Goal: Information Seeking & Learning: Find specific fact

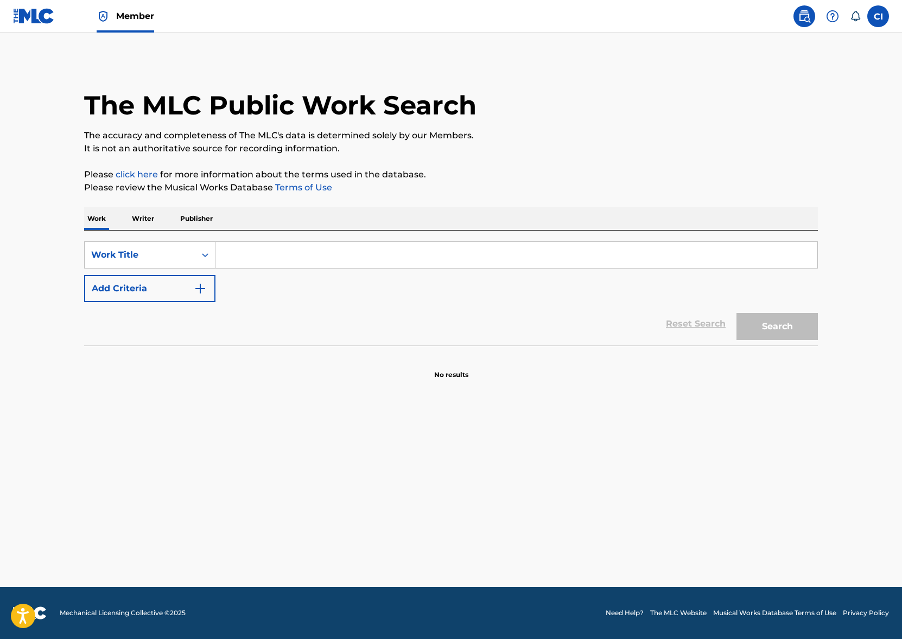
click at [309, 256] on input "Search Form" at bounding box center [516, 255] width 602 height 26
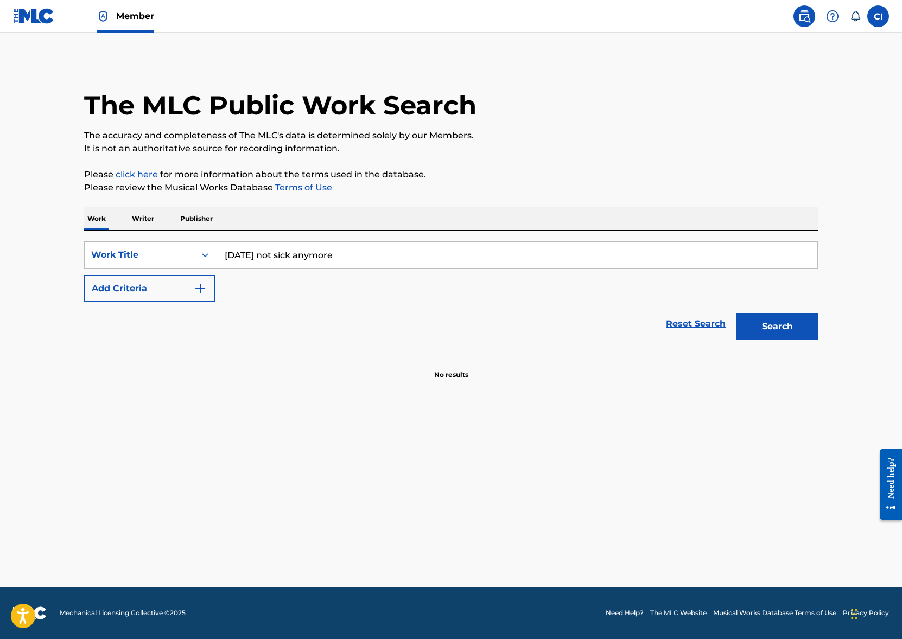
type input "monday not sick anymore"
click at [736, 313] on button "Search" at bounding box center [776, 326] width 81 height 27
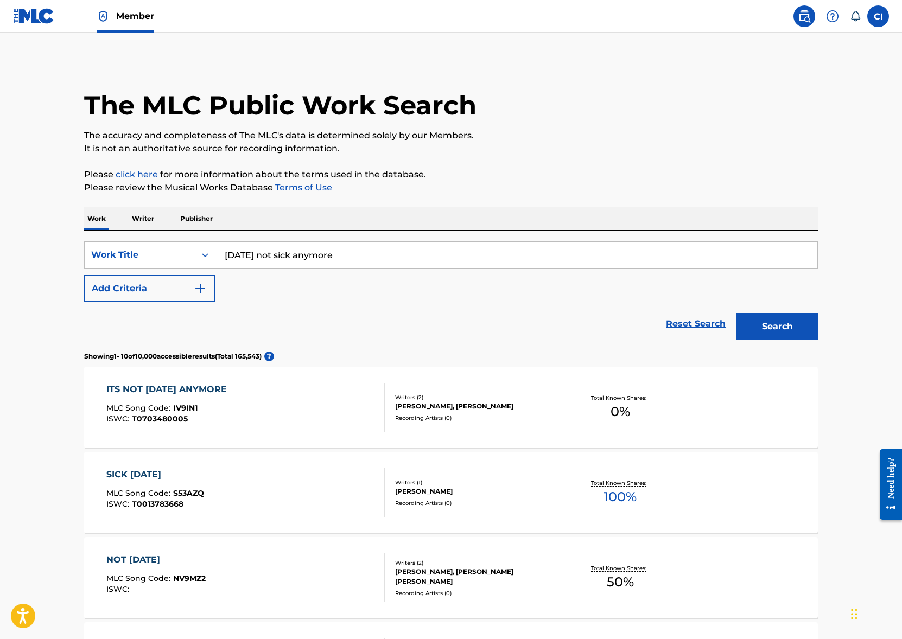
click at [0, 346] on html "Press Alt+1 for screen-reader mode, Alt+0 to cancel Accessibility Screen-Reader…" at bounding box center [451, 319] width 902 height 639
type input "eye of the untold her"
click at [444, 283] on div "eye of the untold her" at bounding box center [515, 280] width 601 height 20
click at [812, 319] on button "Search" at bounding box center [776, 326] width 81 height 27
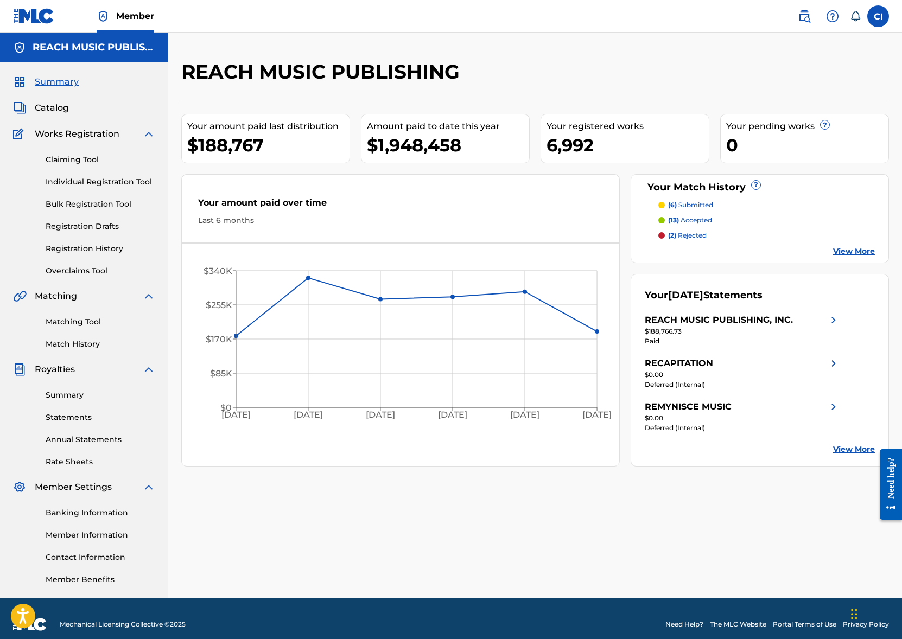
click at [58, 110] on span "Catalog" at bounding box center [52, 107] width 34 height 13
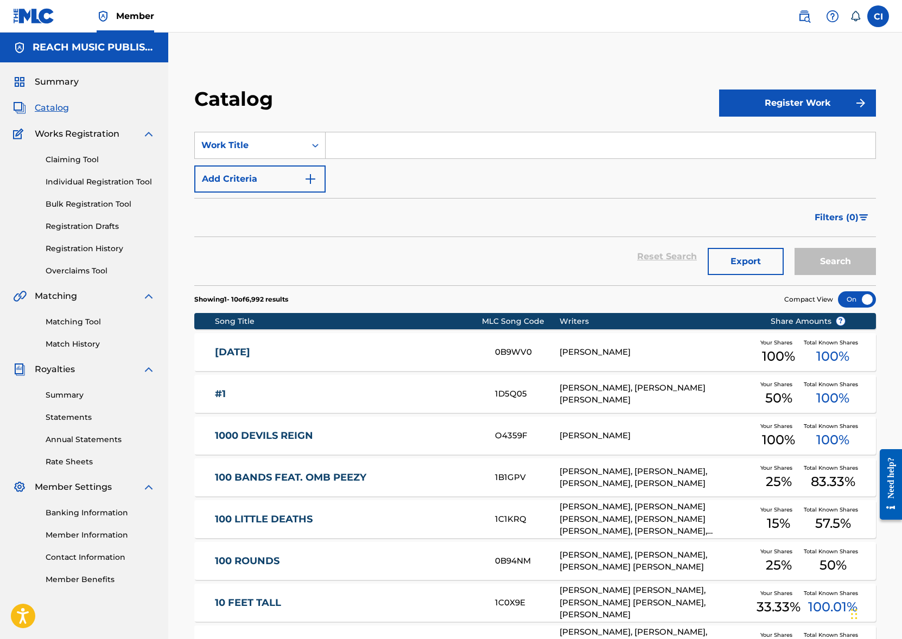
click at [87, 229] on link "Registration Drafts" at bounding box center [101, 226] width 110 height 11
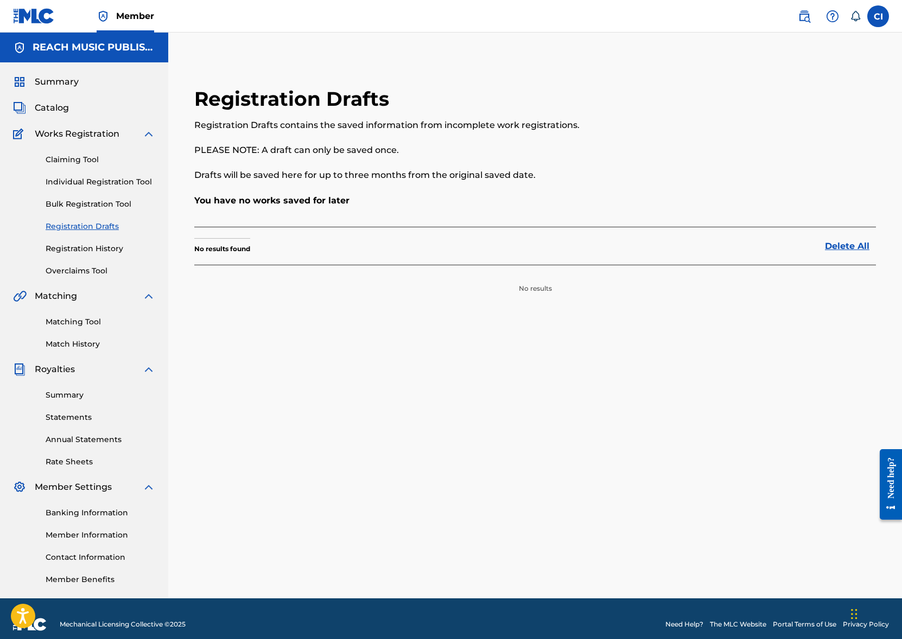
click at [93, 254] on div "Claiming Tool Individual Registration Tool Bulk Registration Tool Registration …" at bounding box center [84, 209] width 142 height 136
click at [116, 245] on link "Registration History" at bounding box center [101, 248] width 110 height 11
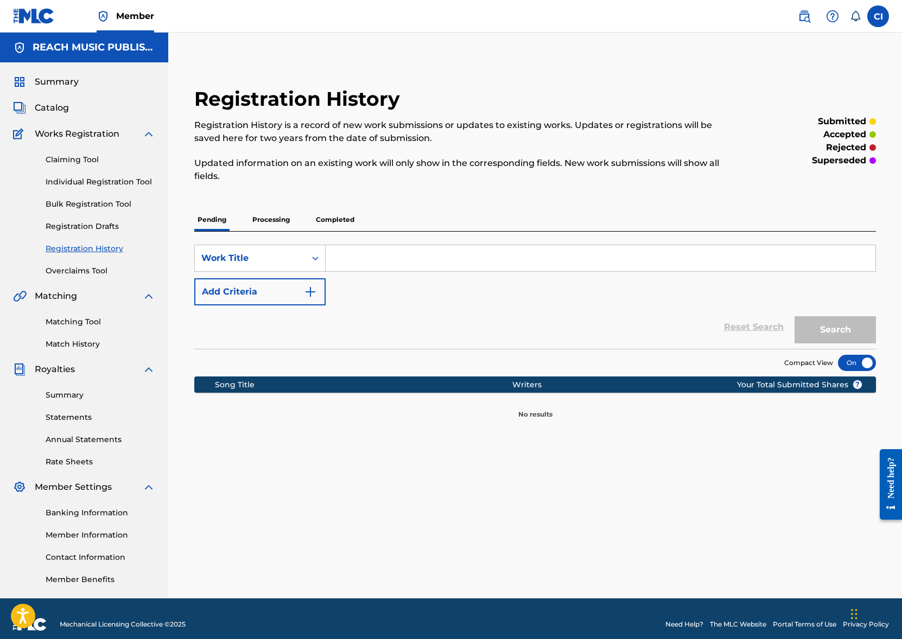
click at [272, 224] on p "Processing" at bounding box center [271, 219] width 44 height 23
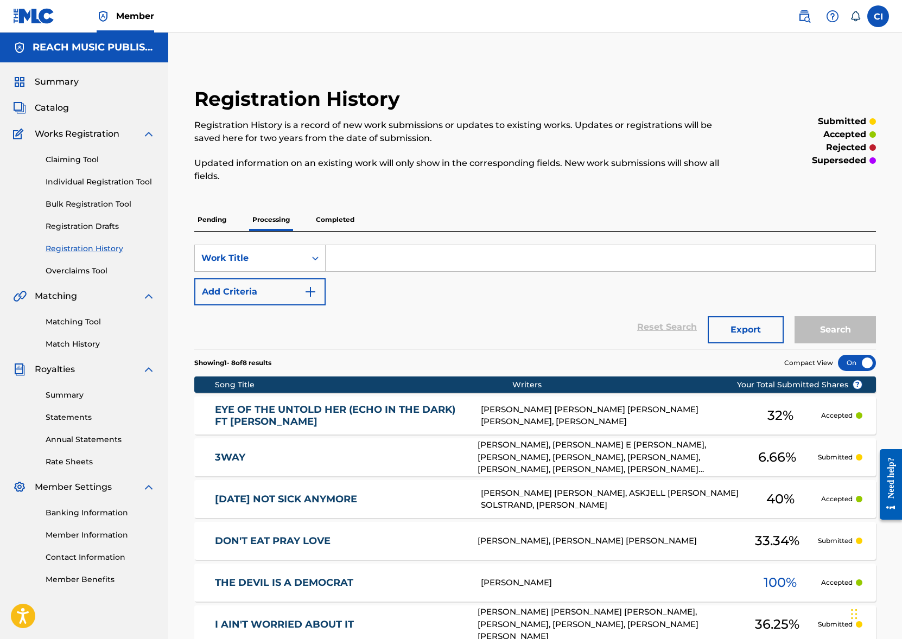
click at [61, 105] on span "Catalog" at bounding box center [52, 107] width 34 height 13
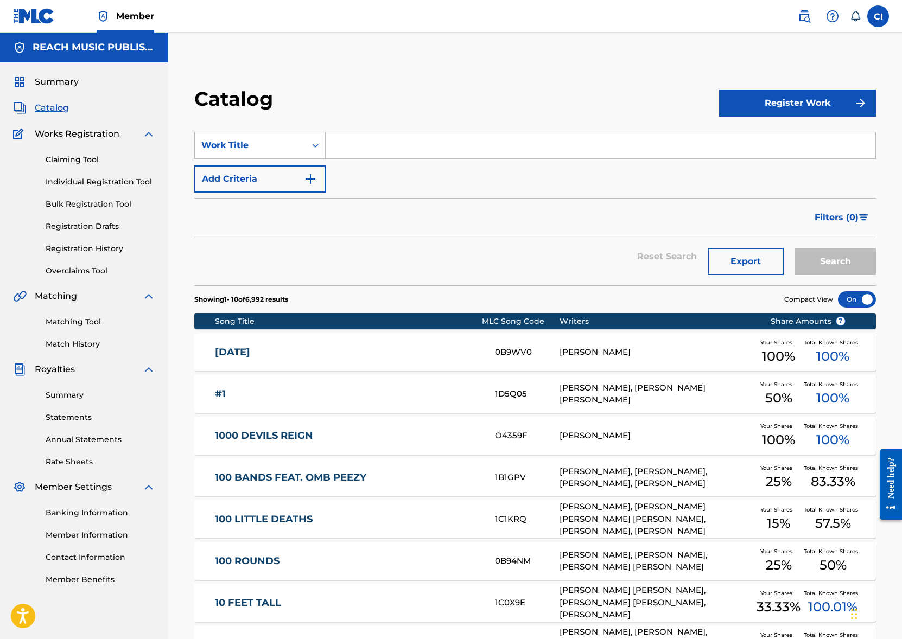
click at [387, 154] on input "Search Form" at bounding box center [601, 145] width 550 height 26
click at [794, 248] on button "Search" at bounding box center [834, 261] width 81 height 27
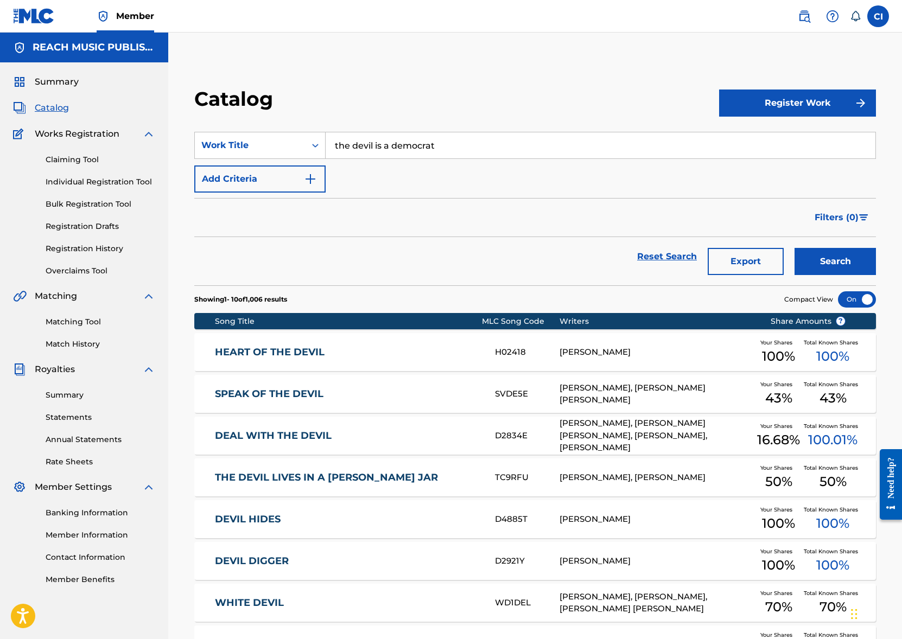
drag, startPoint x: 209, startPoint y: 188, endPoint x: 60, endPoint y: 201, distance: 149.3
click at [68, 201] on main "REACH MUSIC PUBLISHING Summary Catalog Works Registration Claiming Tool Individ…" at bounding box center [451, 418] width 902 height 770
type input "eye of the untold her"
click at [446, 83] on div "Catalog Register Work SearchWithCriteria9f211a8b-37ce-45f3-8d58-658e2db27e00 Wo…" at bounding box center [534, 431] width 733 height 743
click at [853, 263] on button "Search" at bounding box center [834, 261] width 81 height 27
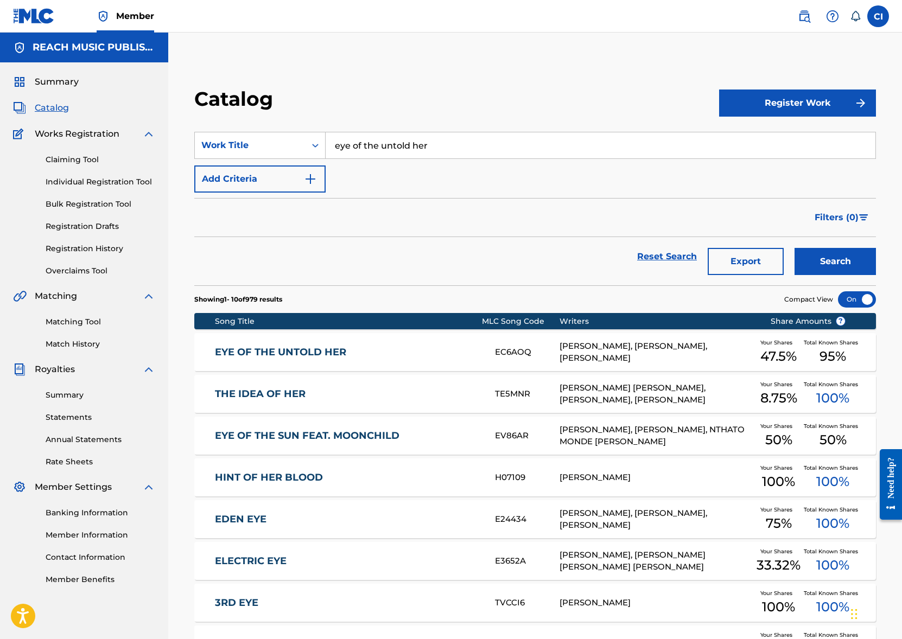
click at [78, 255] on div "Claiming Tool Individual Registration Tool Bulk Registration Tool Registration …" at bounding box center [84, 209] width 142 height 136
click at [82, 242] on div "Claiming Tool Individual Registration Tool Bulk Registration Tool Registration …" at bounding box center [84, 209] width 142 height 136
click at [103, 245] on link "Registration History" at bounding box center [101, 248] width 110 height 11
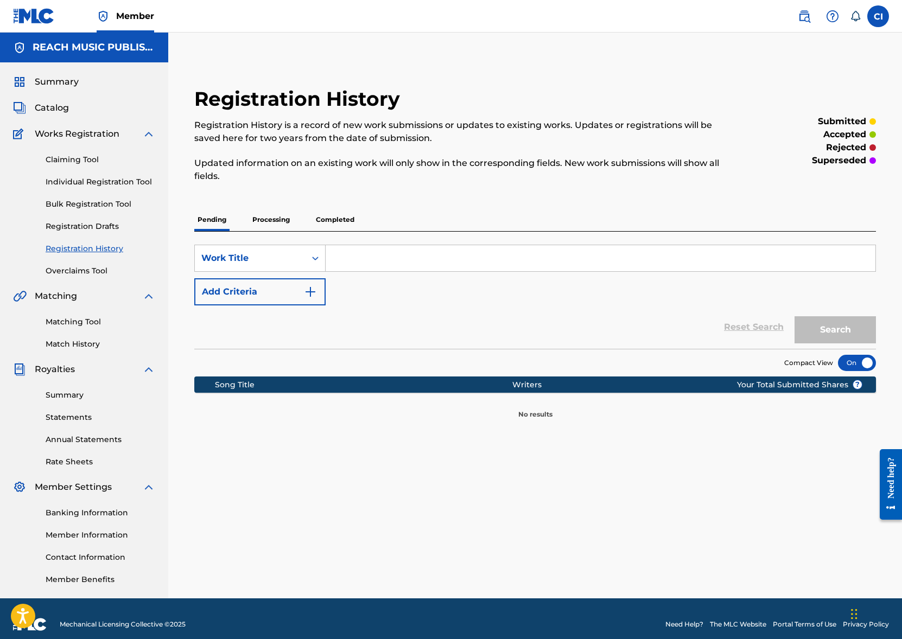
click at [276, 225] on p "Processing" at bounding box center [271, 219] width 44 height 23
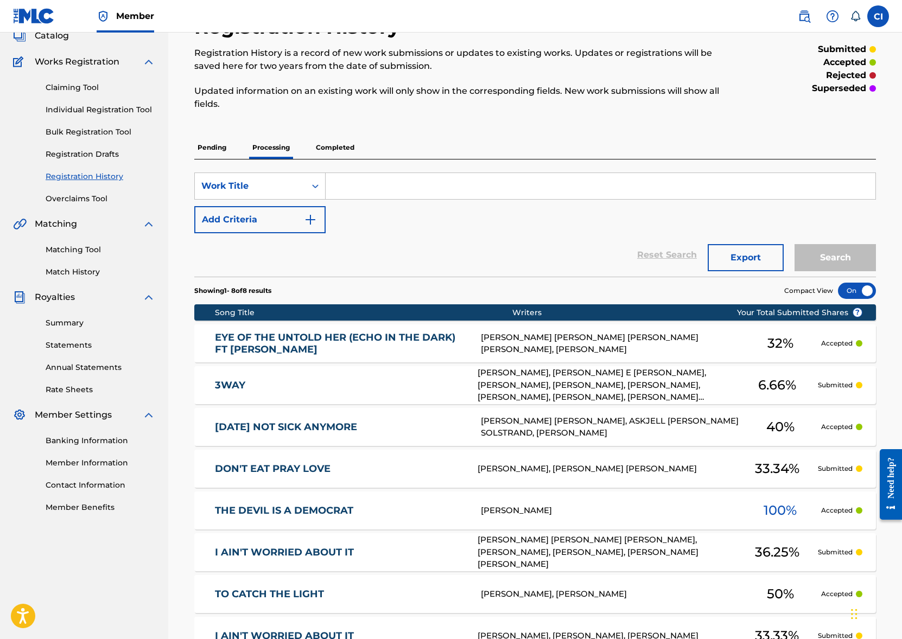
scroll to position [145, 0]
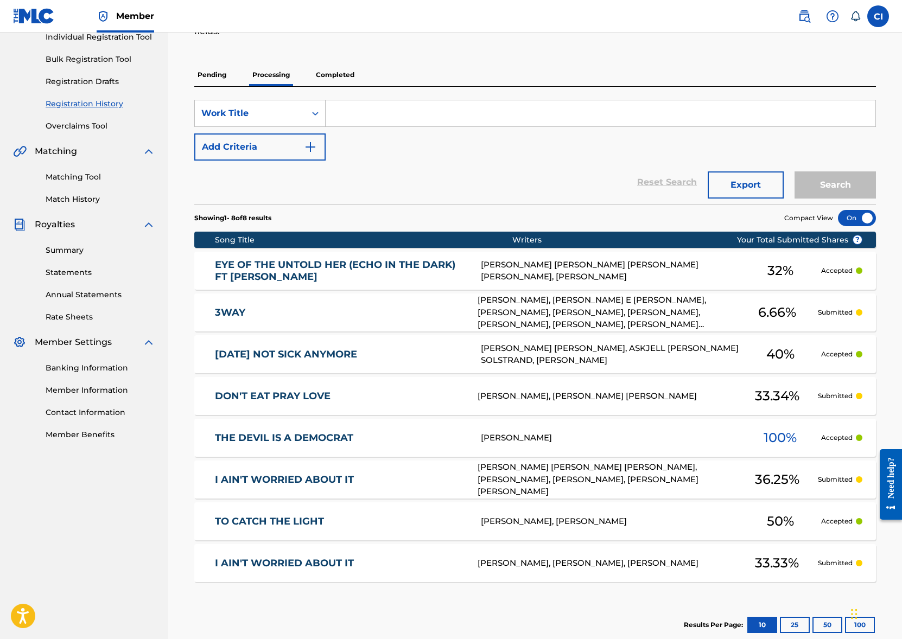
click at [343, 84] on p "Completed" at bounding box center [334, 74] width 45 height 23
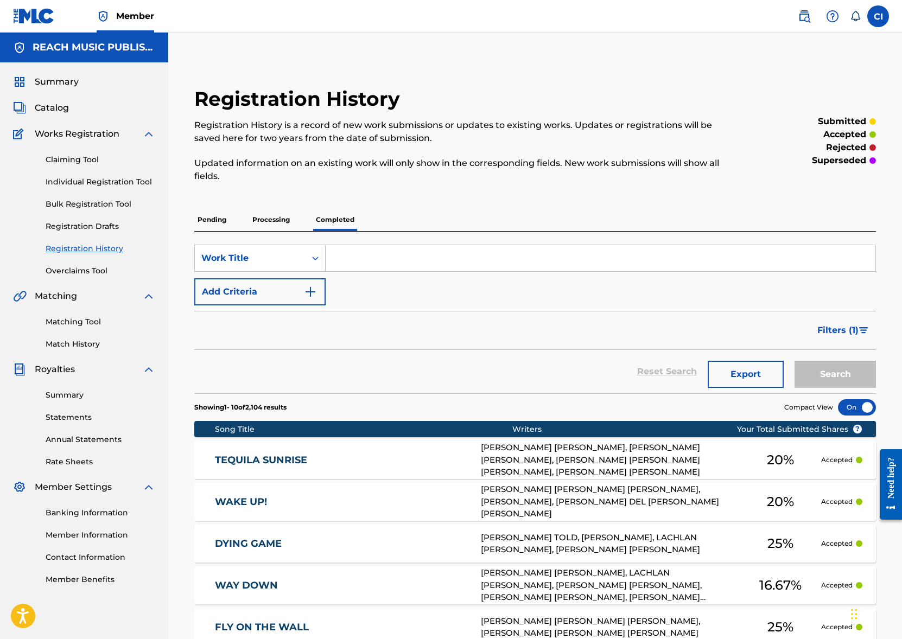
click at [42, 99] on div "Summary Catalog Works Registration Claiming Tool Individual Registration Tool B…" at bounding box center [84, 330] width 168 height 536
click at [43, 100] on div "Summary Catalog Works Registration Claiming Tool Individual Registration Tool B…" at bounding box center [84, 330] width 168 height 536
click at [45, 103] on span "Catalog" at bounding box center [52, 107] width 34 height 13
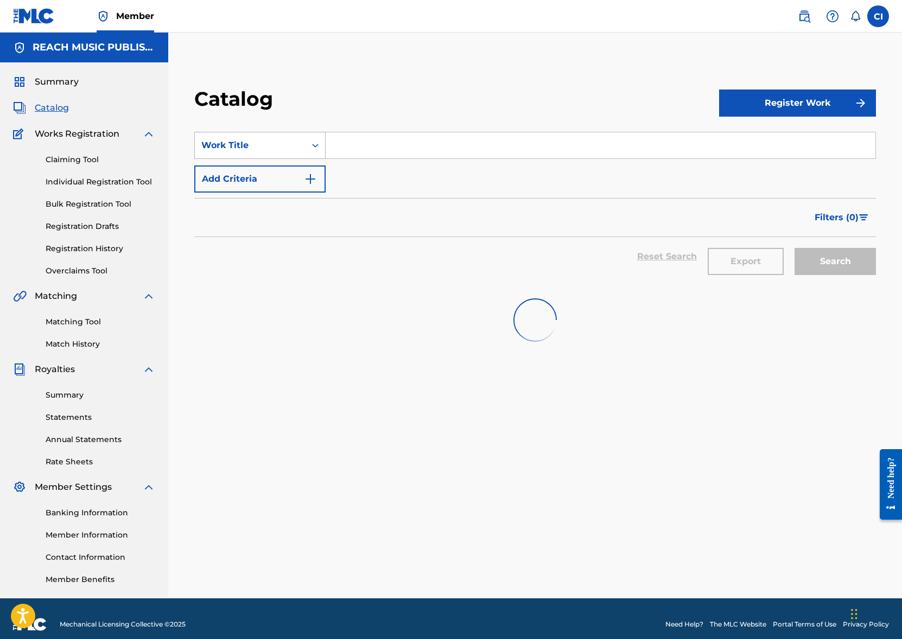
click at [227, 144] on div "Work Title" at bounding box center [250, 145] width 98 height 13
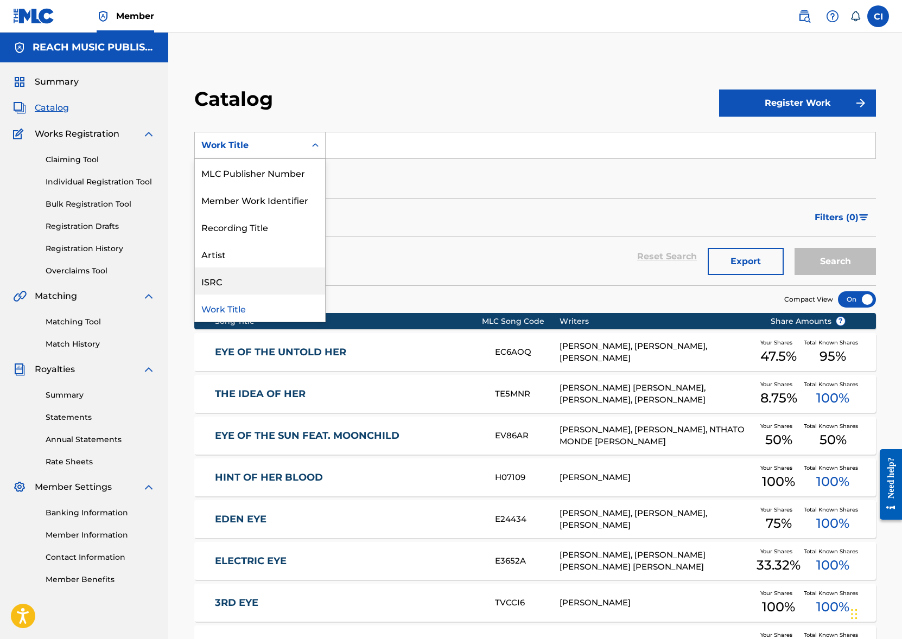
scroll to position [18, 0]
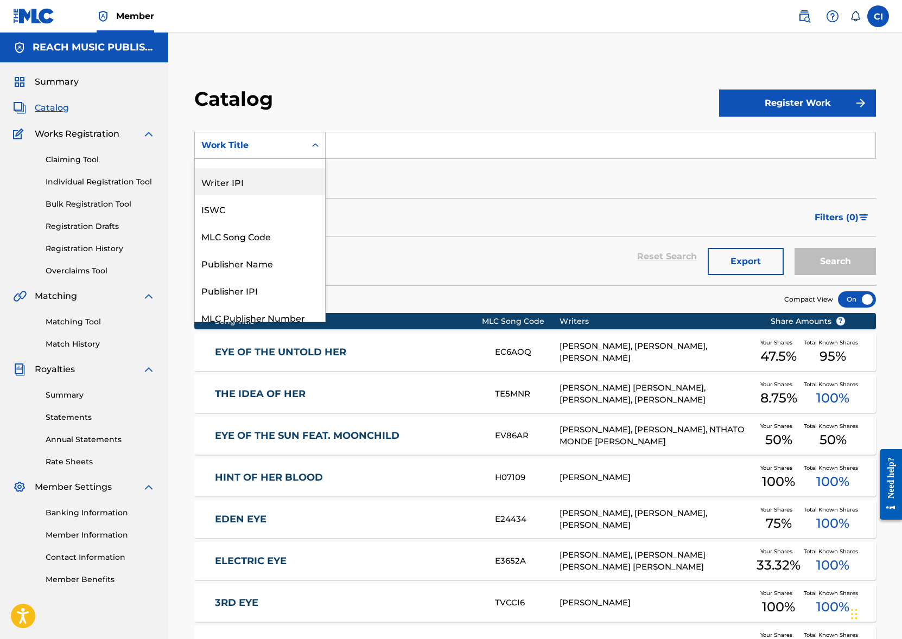
click at [359, 145] on input "Search Form" at bounding box center [601, 145] width 550 height 26
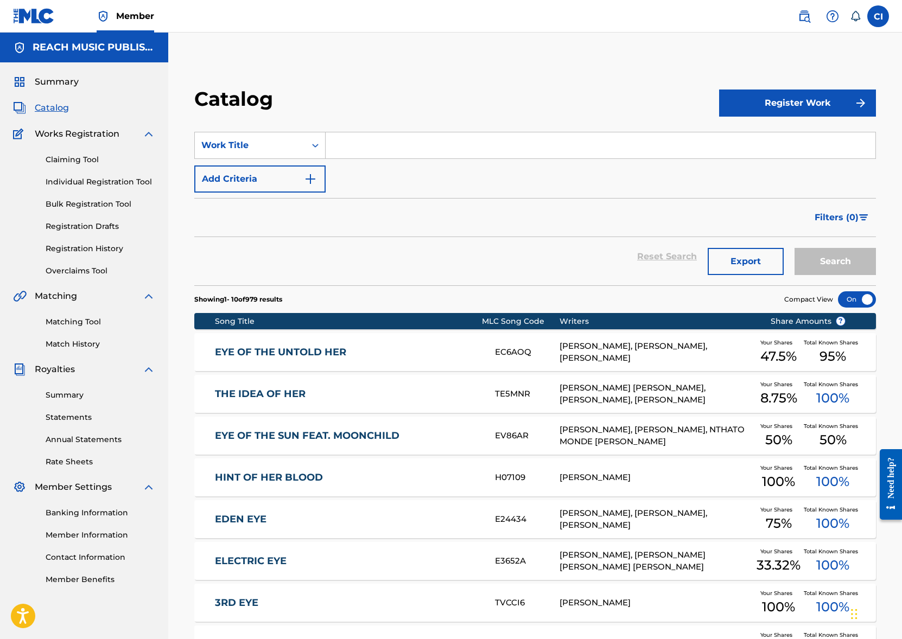
click at [359, 145] on input "Search Form" at bounding box center [601, 145] width 550 height 26
type input "love and memories"
click at [826, 271] on button "Search" at bounding box center [834, 261] width 81 height 27
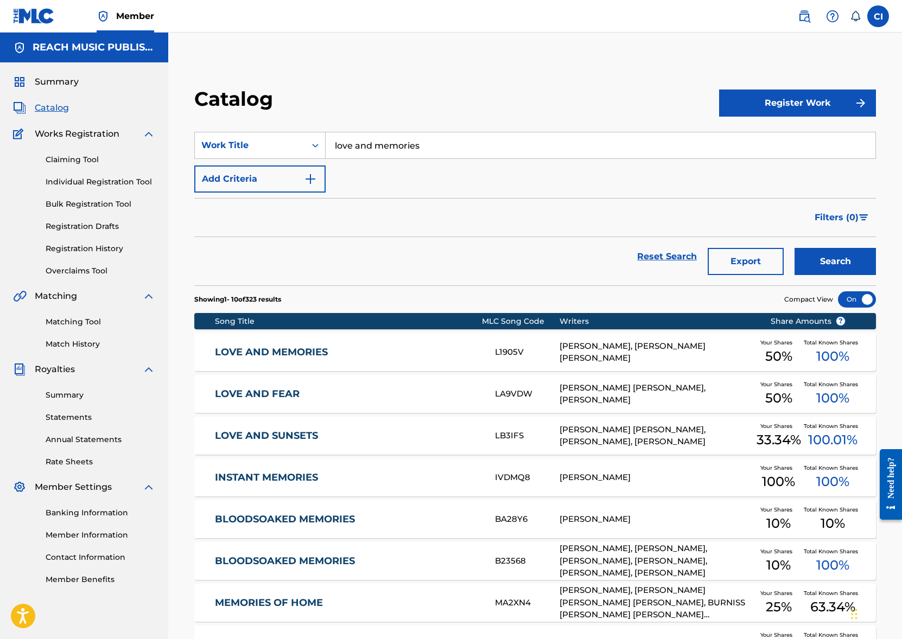
click at [249, 356] on link "LOVE AND MEMORIES" at bounding box center [347, 352] width 265 height 12
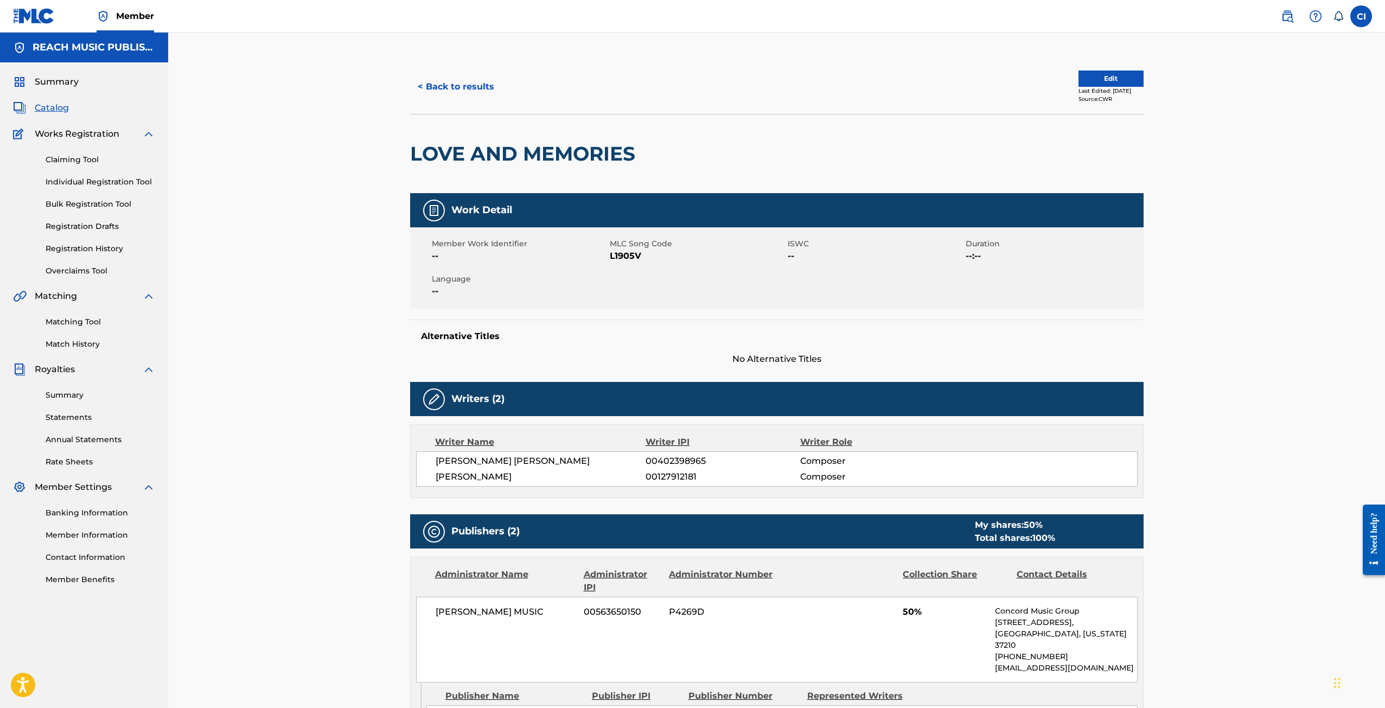
click at [450, 89] on button "< Back to results" at bounding box center [456, 86] width 92 height 27
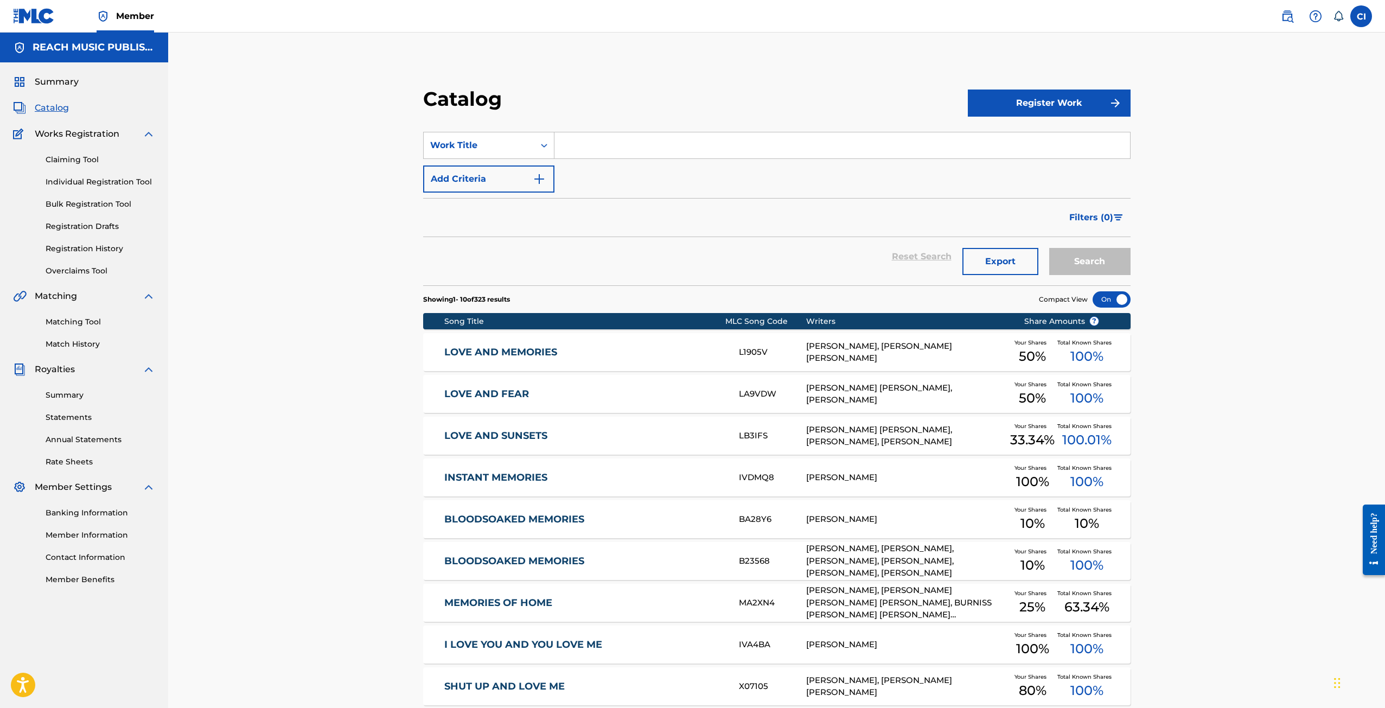
click at [826, 106] on div "Catalog" at bounding box center [695, 103] width 545 height 32
click at [635, 155] on input "Search Form" at bounding box center [842, 145] width 576 height 26
type input "one shot"
click at [652, 161] on div "one shot" at bounding box center [841, 170] width 575 height 20
click at [901, 251] on button "Search" at bounding box center [1089, 261] width 81 height 27
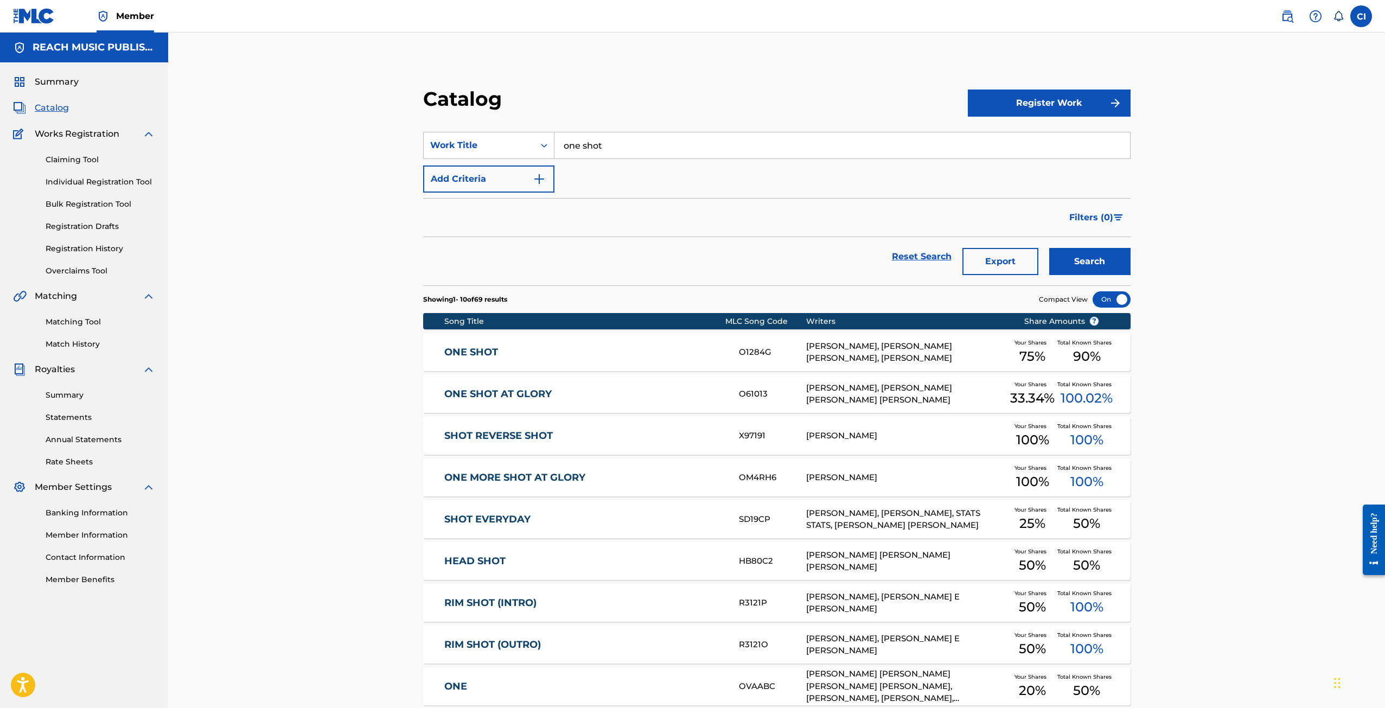
click at [703, 324] on div "Song Title" at bounding box center [585, 321] width 282 height 11
click at [695, 338] on div "ONE SHOT O1284G [PERSON_NAME], [PERSON_NAME] [PERSON_NAME], [PERSON_NAME] Your …" at bounding box center [776, 352] width 707 height 38
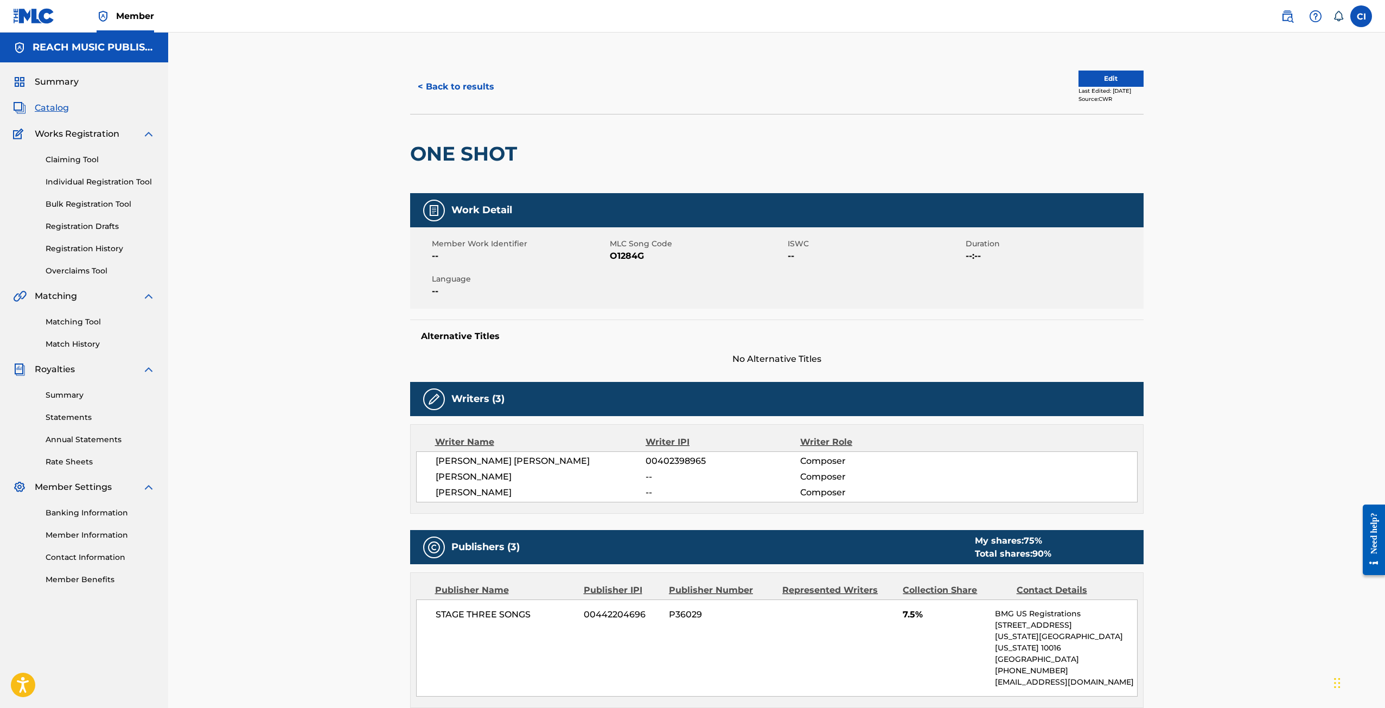
click at [435, 97] on button "< Back to results" at bounding box center [456, 86] width 92 height 27
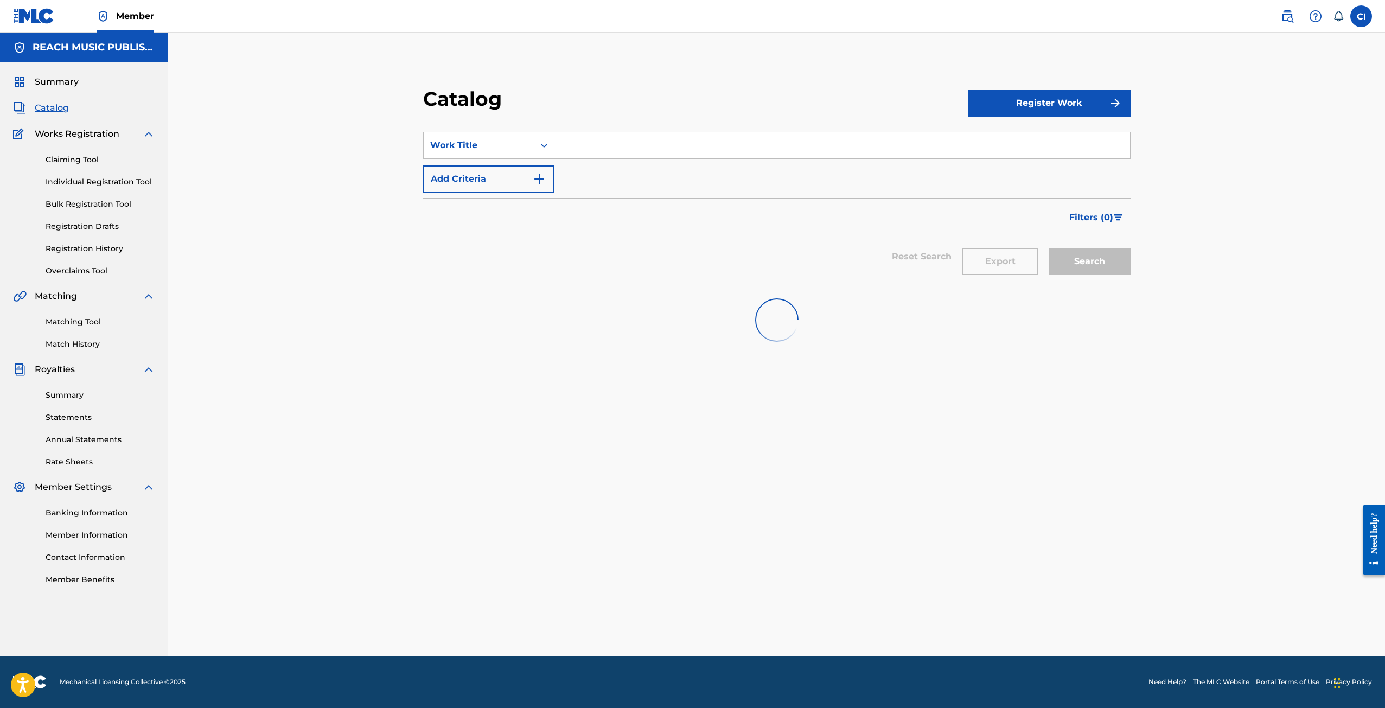
click at [624, 137] on input "Search Form" at bounding box center [842, 145] width 576 height 26
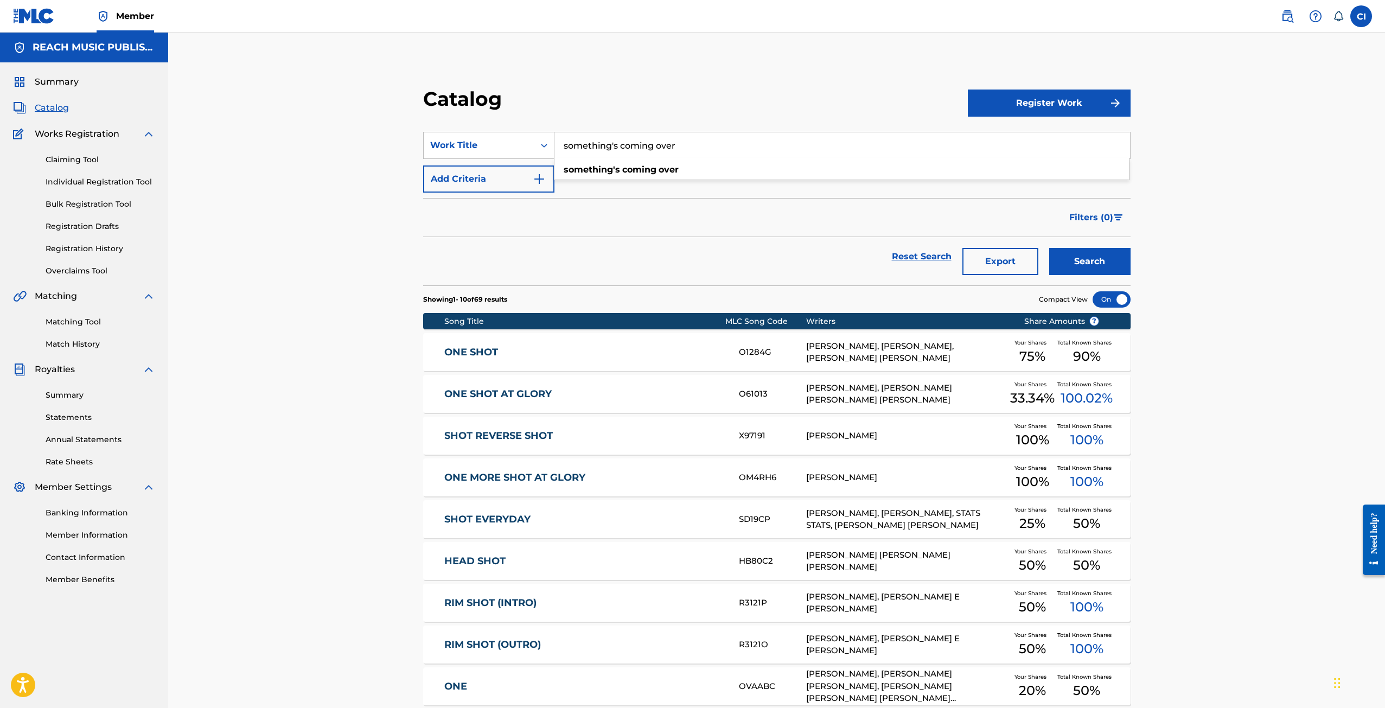
type input "something's coming over"
click at [901, 256] on button "Search" at bounding box center [1089, 261] width 81 height 27
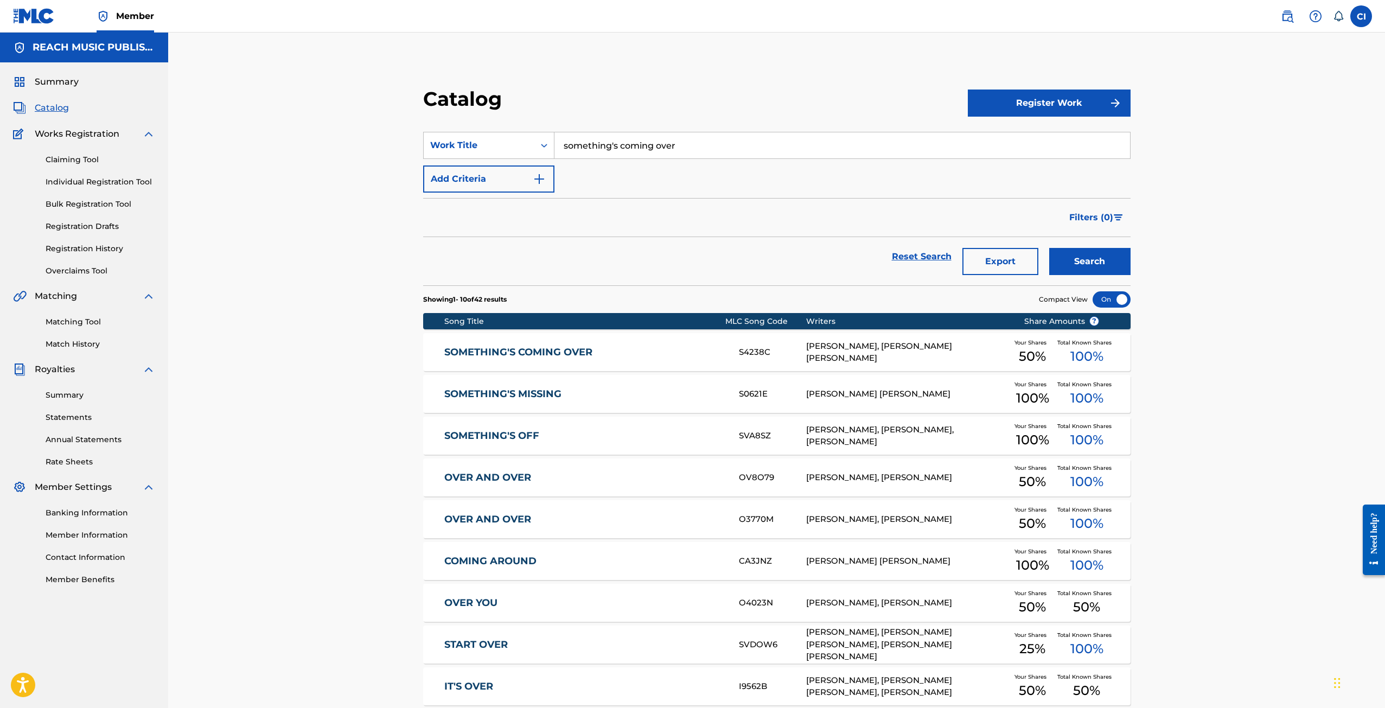
click at [490, 358] on link "SOMETHING'S COMING OVER" at bounding box center [584, 352] width 280 height 12
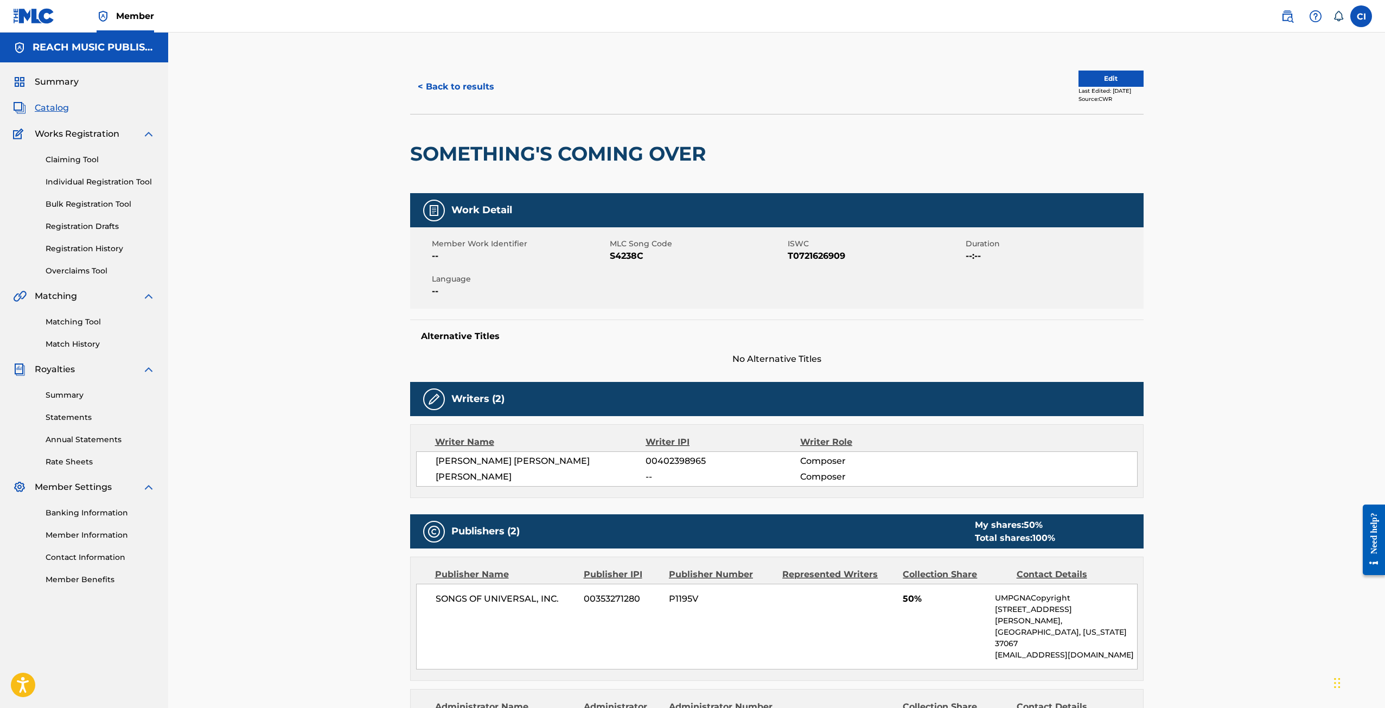
click at [443, 87] on button "< Back to results" at bounding box center [456, 86] width 92 height 27
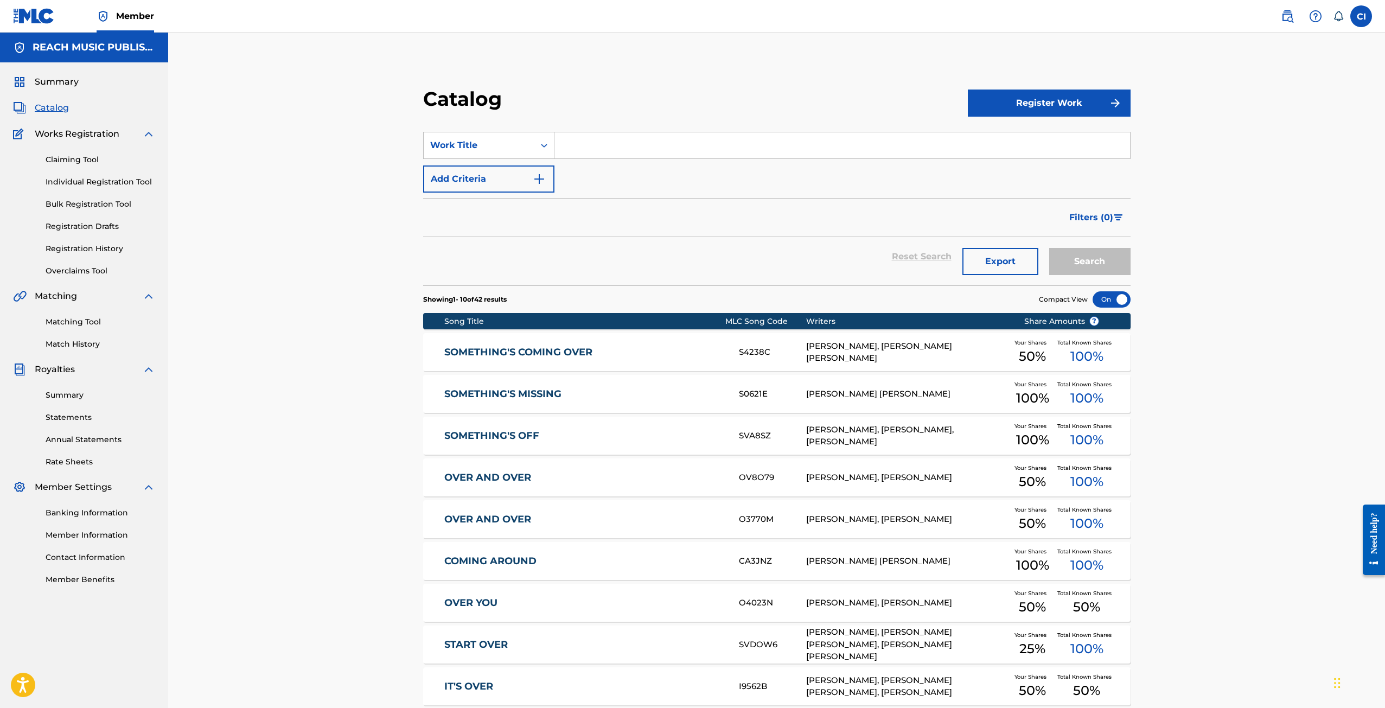
click at [633, 145] on input "Search Form" at bounding box center [842, 145] width 576 height 26
type input "lay down"
drag, startPoint x: 1127, startPoint y: 271, endPoint x: 1114, endPoint y: 266, distance: 13.2
click at [901, 272] on button "Search" at bounding box center [1089, 261] width 81 height 27
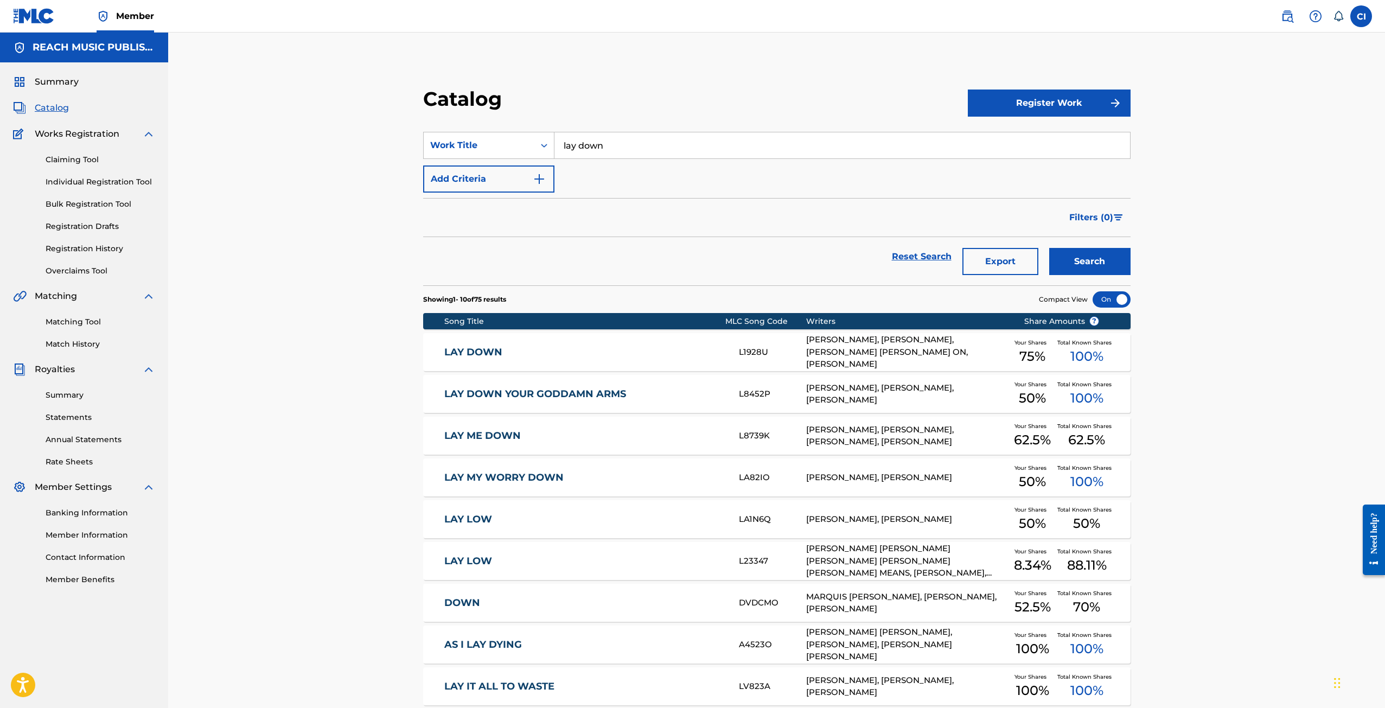
click at [901, 367] on div "[PERSON_NAME], [PERSON_NAME], [PERSON_NAME] [PERSON_NAME] ON, [PERSON_NAME]" at bounding box center [907, 352] width 202 height 37
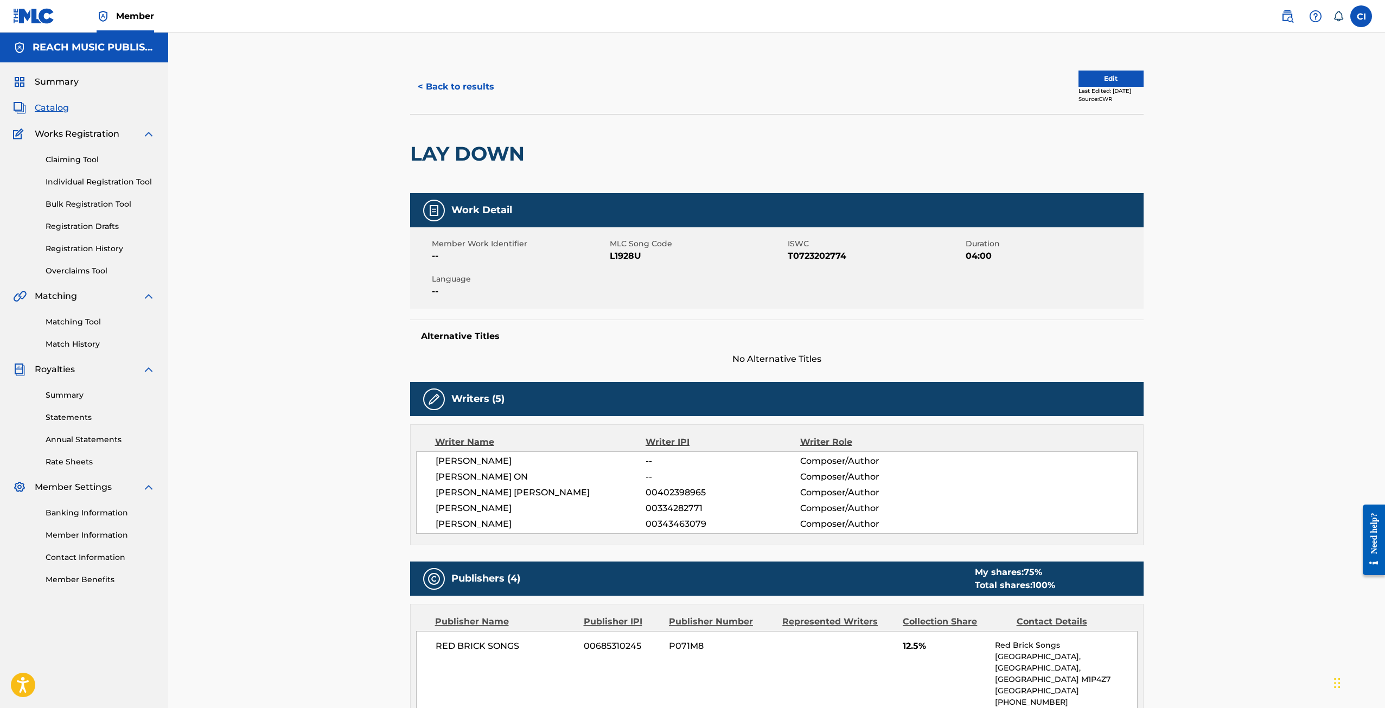
click at [451, 82] on button "< Back to results" at bounding box center [456, 86] width 92 height 27
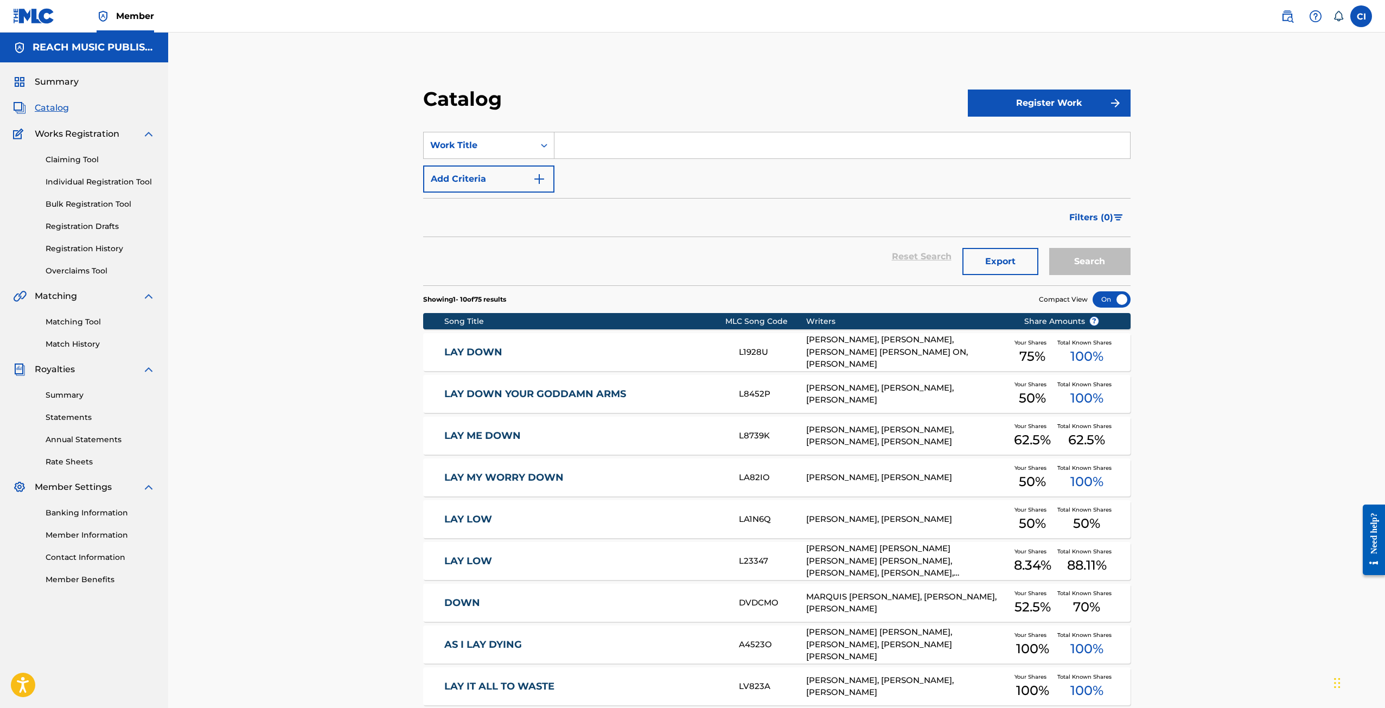
click at [901, 353] on span "75 %" at bounding box center [1032, 357] width 26 height 20
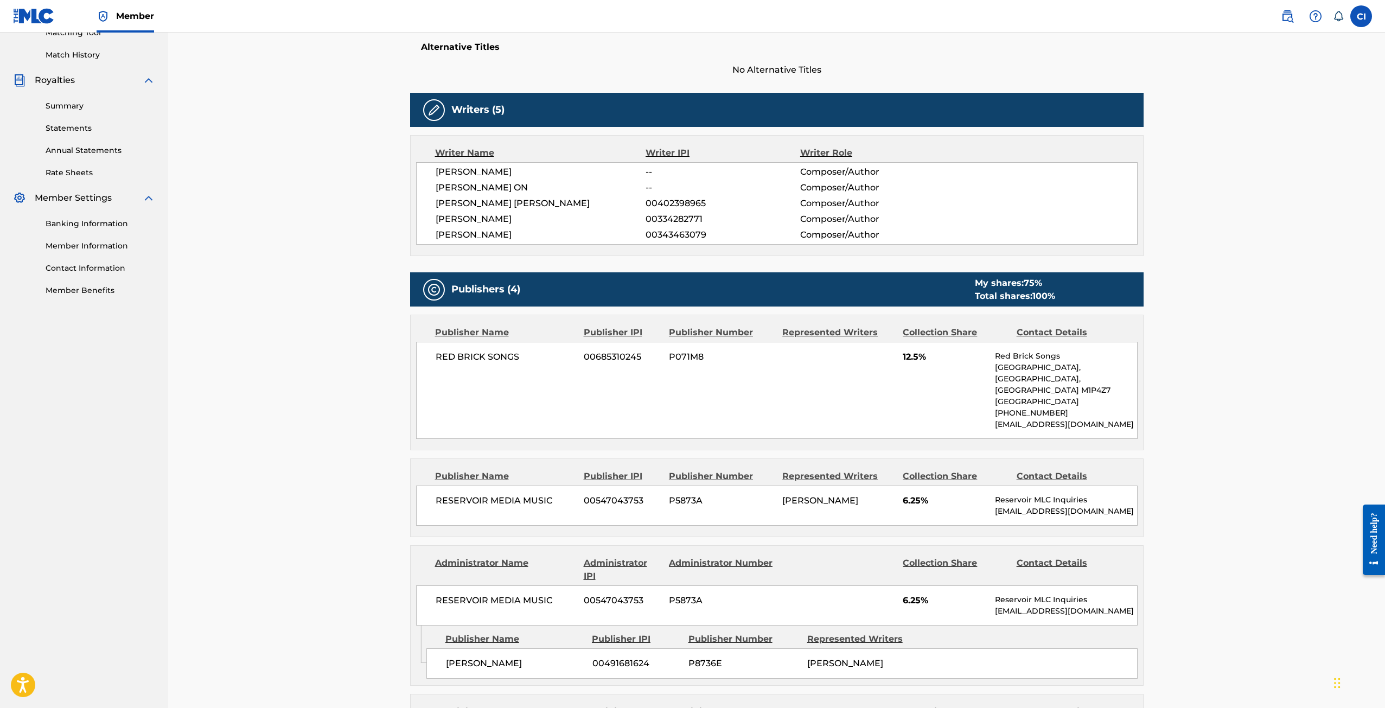
scroll to position [434, 0]
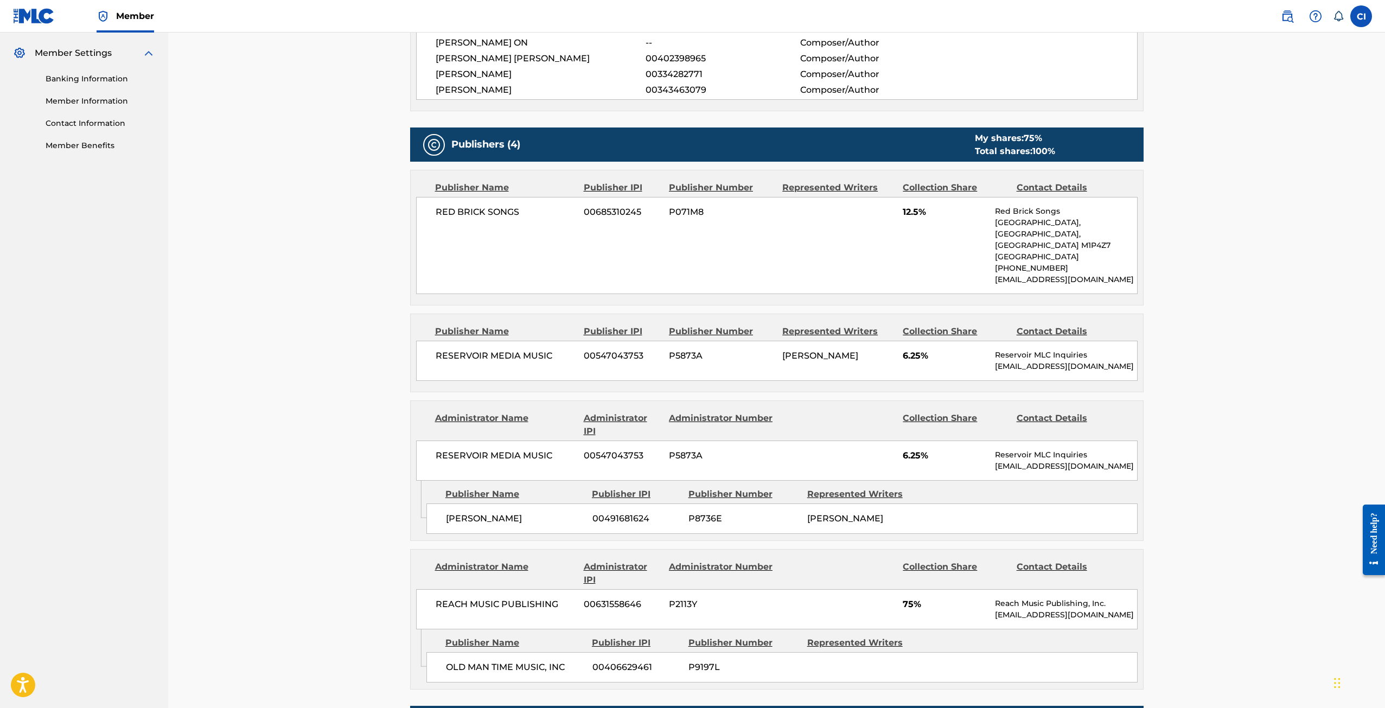
click at [82, 489] on nav "REACH MUSIC PUBLISHING Summary Catalog Works Registration Claiming Tool Individ…" at bounding box center [84, 368] width 168 height 1539
